Goal: Task Accomplishment & Management: Manage account settings

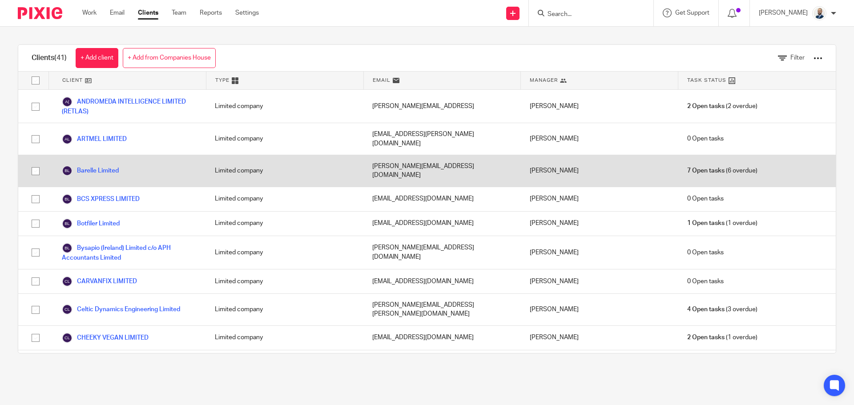
drag, startPoint x: 102, startPoint y: 156, endPoint x: 104, endPoint y: 149, distance: 6.8
click at [102, 165] on link "Barelle Limited" at bounding box center [90, 170] width 57 height 11
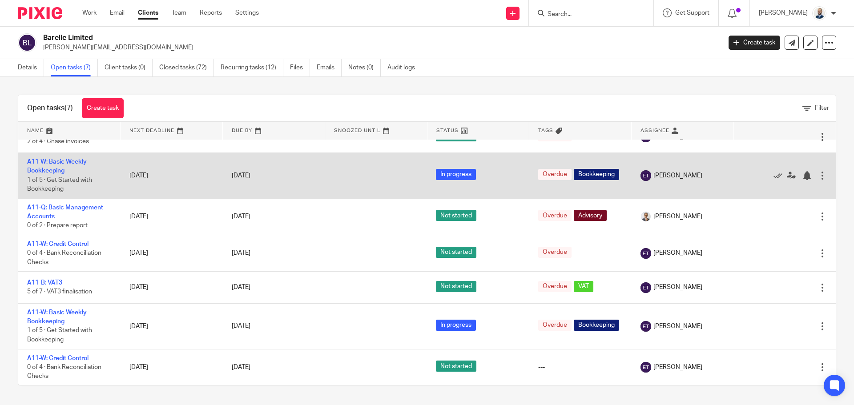
scroll to position [19, 0]
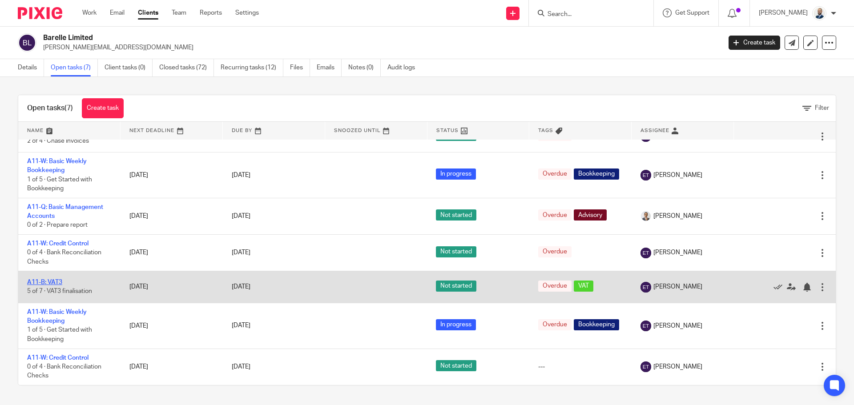
click at [54, 279] on link "A11-B: VAT3" at bounding box center [44, 282] width 35 height 6
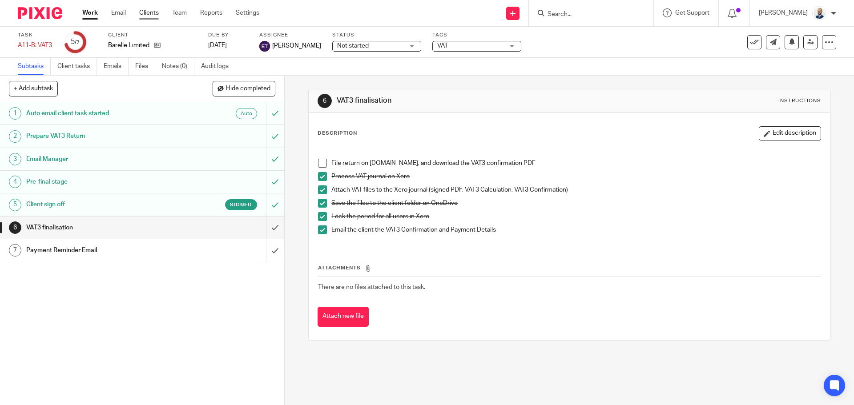
click at [149, 13] on link "Clients" at bounding box center [149, 12] width 20 height 9
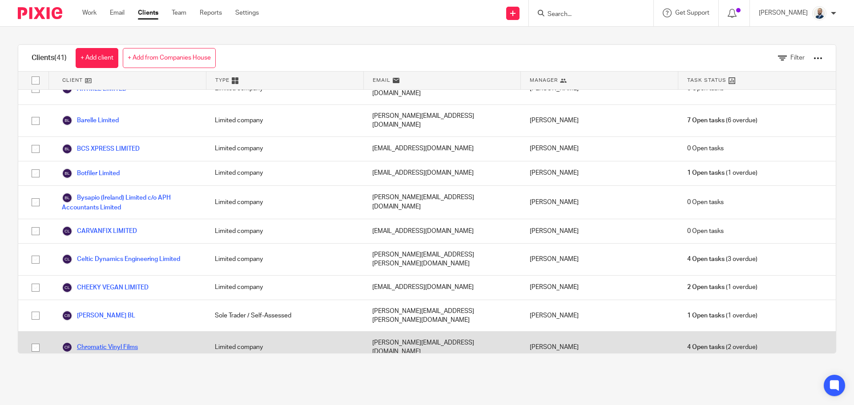
scroll to position [178, 0]
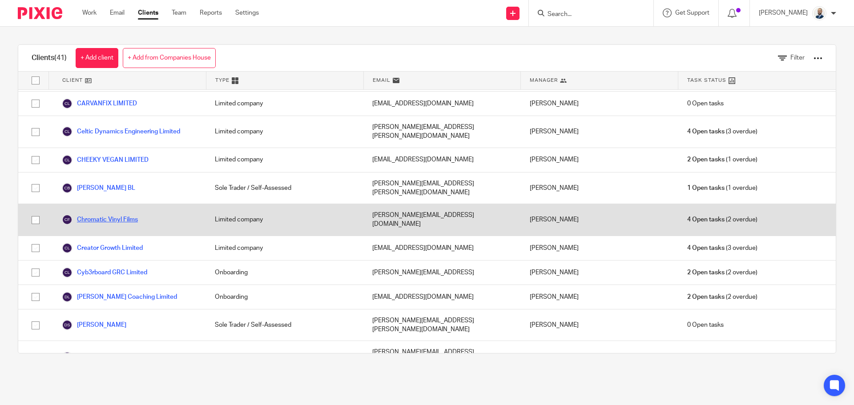
click at [128, 214] on link "Chromatic Vinyl Films" at bounding box center [100, 219] width 76 height 11
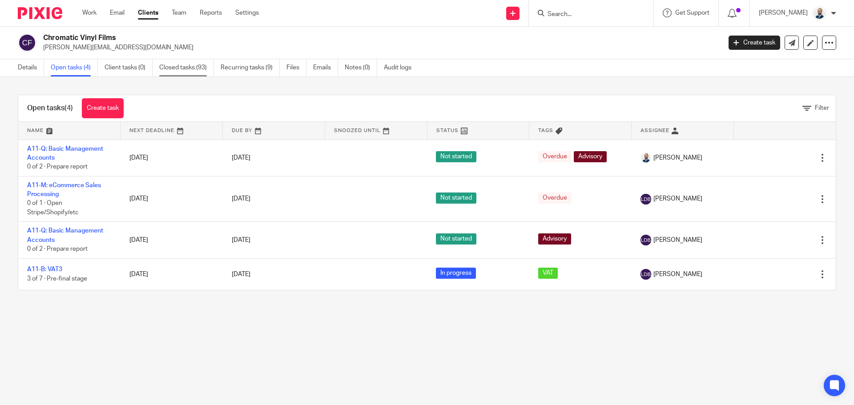
click at [204, 74] on link "Closed tasks (93)" at bounding box center [186, 67] width 55 height 17
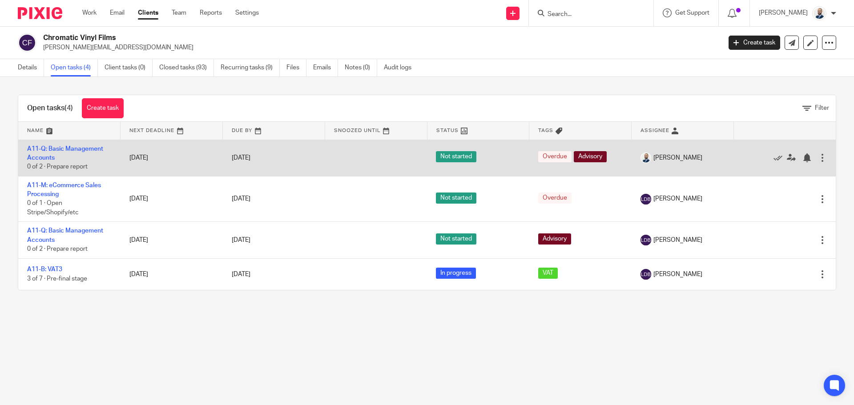
click at [805, 154] on div "Edit task Delete" at bounding box center [784, 158] width 84 height 22
click at [818, 155] on div at bounding box center [822, 157] width 9 height 9
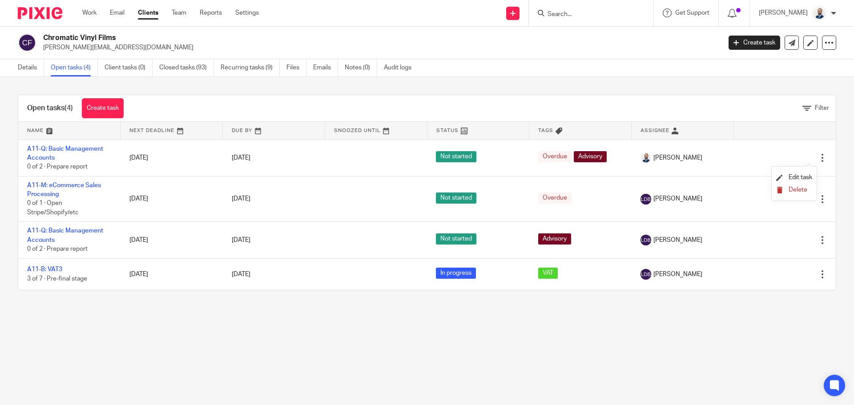
click at [792, 192] on span "Delete" at bounding box center [797, 190] width 19 height 6
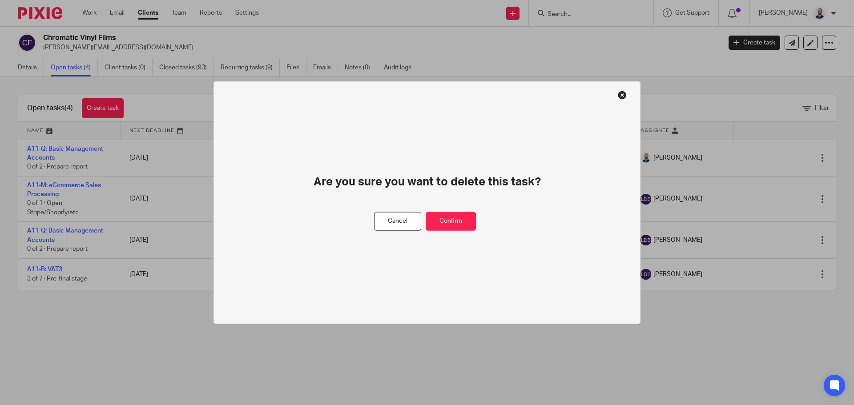
click at [467, 211] on div "Are you sure you want to delete this task?" at bounding box center [427, 192] width 298 height 37
click at [462, 217] on button "Confirm" at bounding box center [451, 221] width 50 height 19
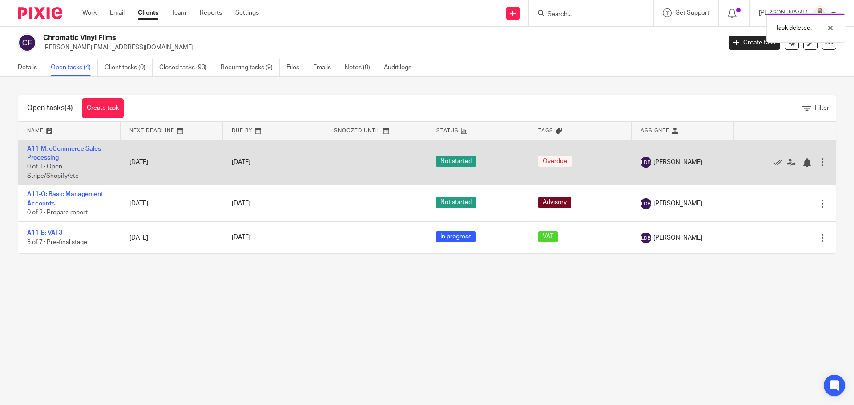
click at [757, 160] on div at bounding box center [780, 162] width 76 height 9
click at [760, 160] on div at bounding box center [780, 162] width 76 height 9
click at [773, 161] on icon at bounding box center [777, 162] width 9 height 9
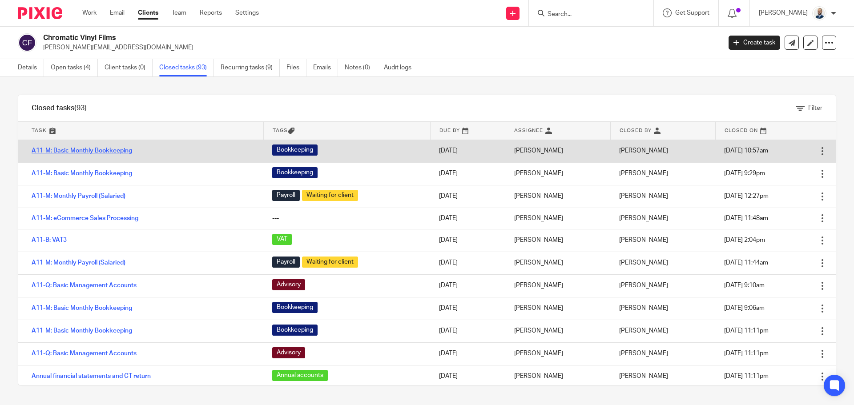
click at [125, 150] on link "A11-M: Basic Monthly Bookkeeping" at bounding box center [82, 151] width 100 height 6
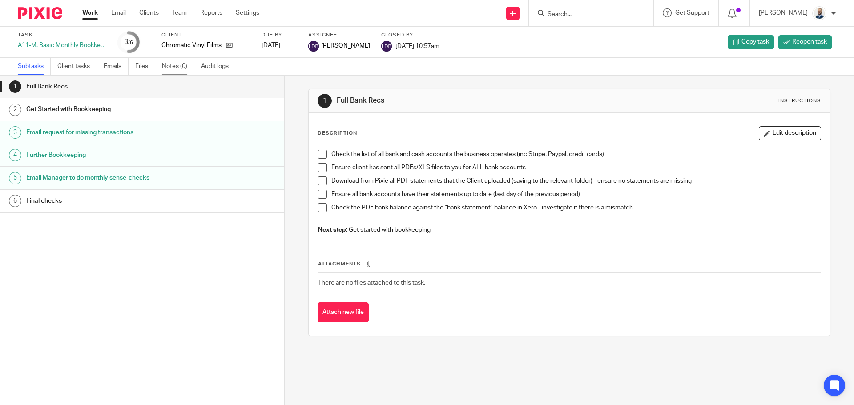
click at [173, 65] on link "Notes (0)" at bounding box center [178, 66] width 32 height 17
click at [125, 68] on link "Emails" at bounding box center [116, 66] width 25 height 17
click at [140, 68] on link "Files" at bounding box center [145, 66] width 20 height 17
